Goal: Transaction & Acquisition: Purchase product/service

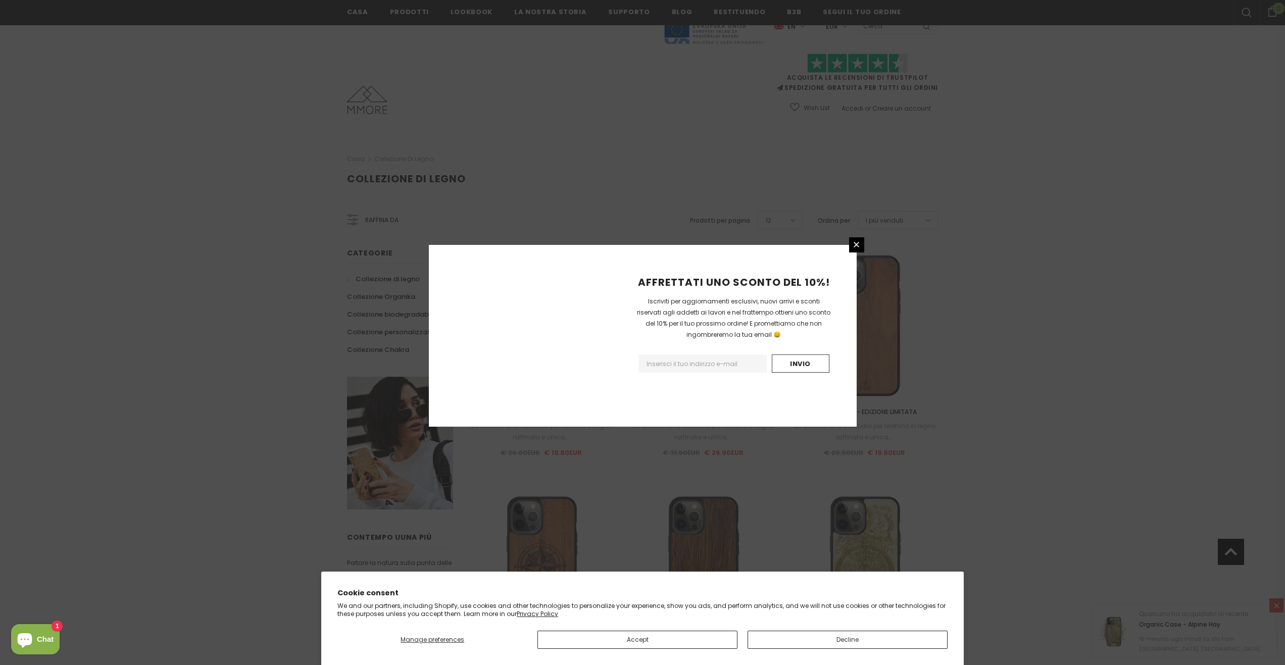
scroll to position [932, 0]
